Goal: Task Accomplishment & Management: Use online tool/utility

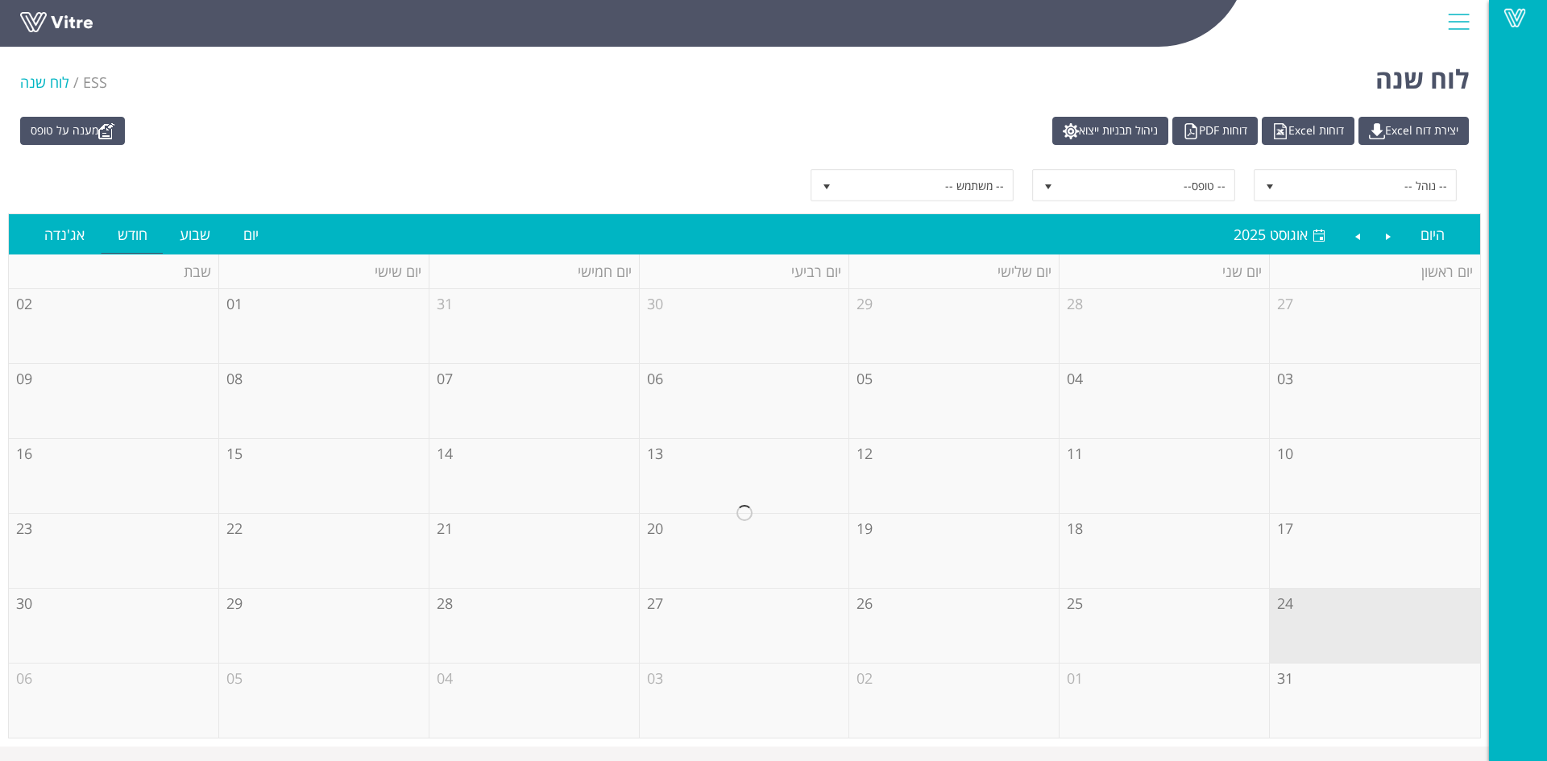
click at [1462, 29] on div at bounding box center [1459, 22] width 36 height 44
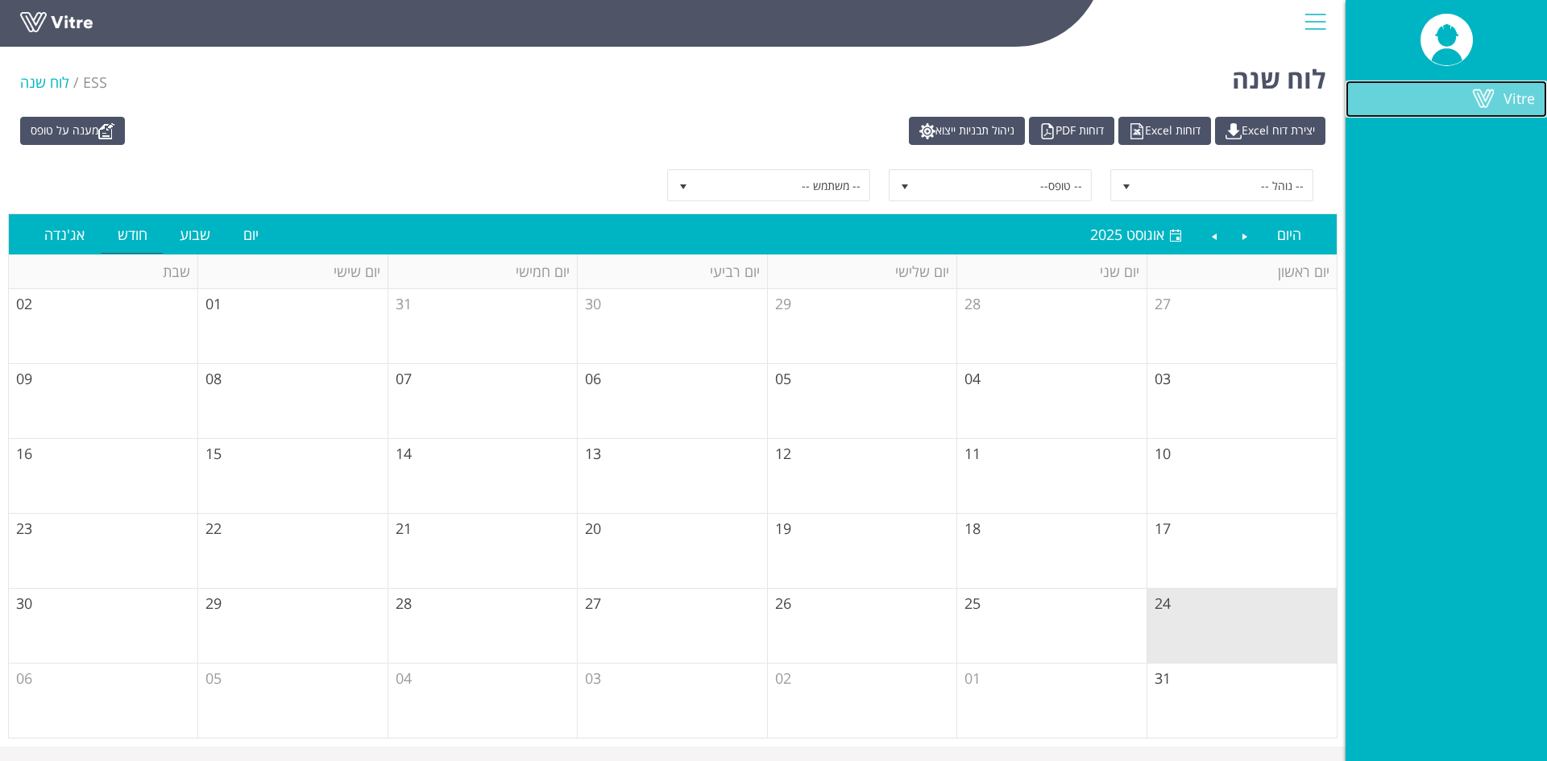
click at [1479, 94] on span at bounding box center [1483, 98] width 40 height 19
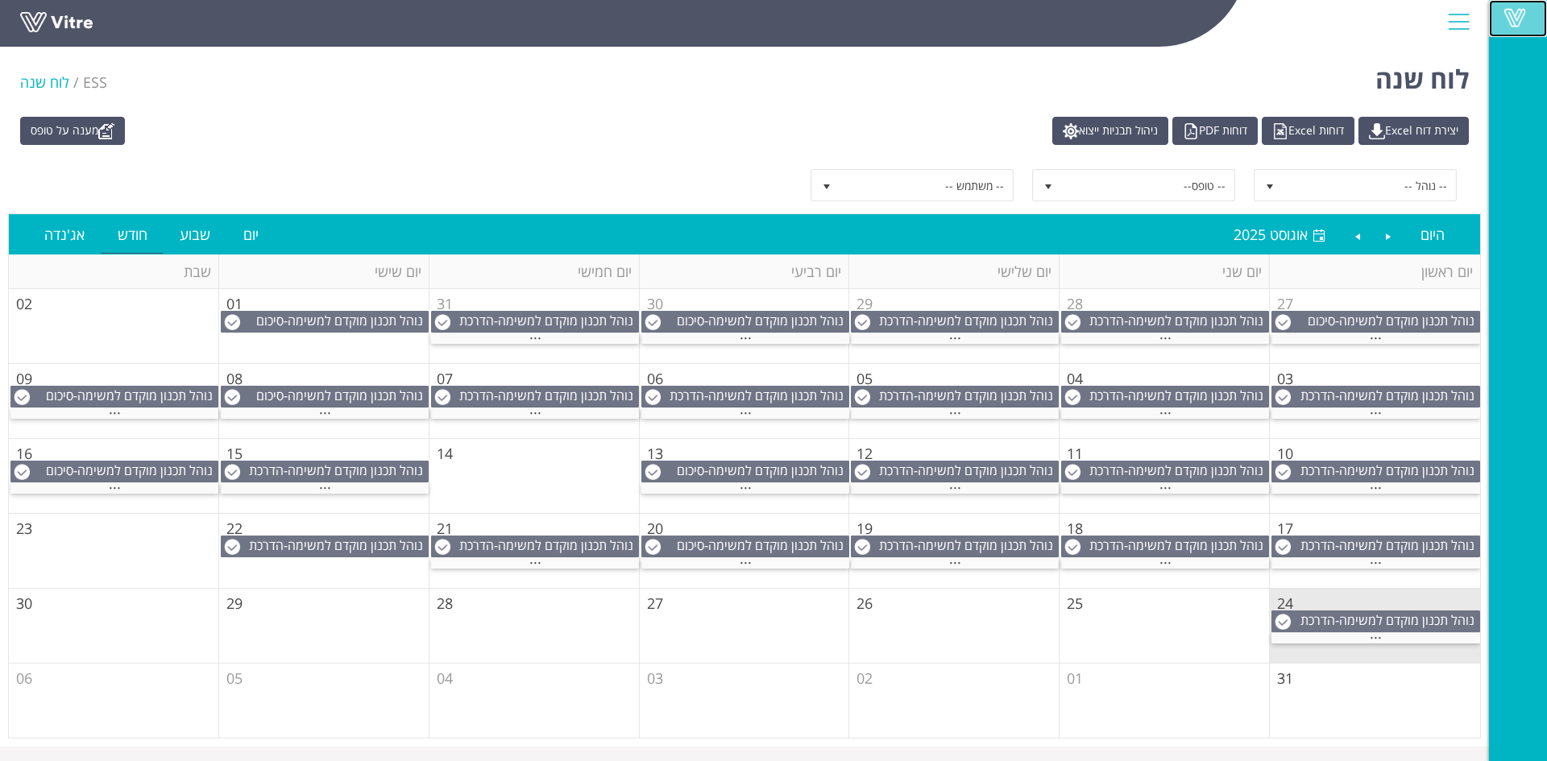
click at [1503, 19] on span at bounding box center [1515, 17] width 40 height 19
